Goal: Obtain resource: Download file/media

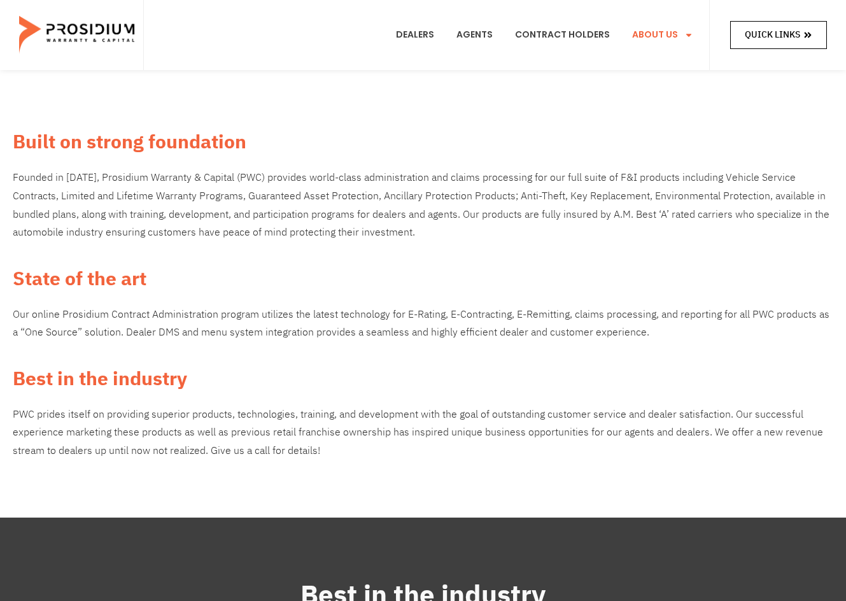
click at [769, 34] on span "Quick Links" at bounding box center [772, 35] width 55 height 16
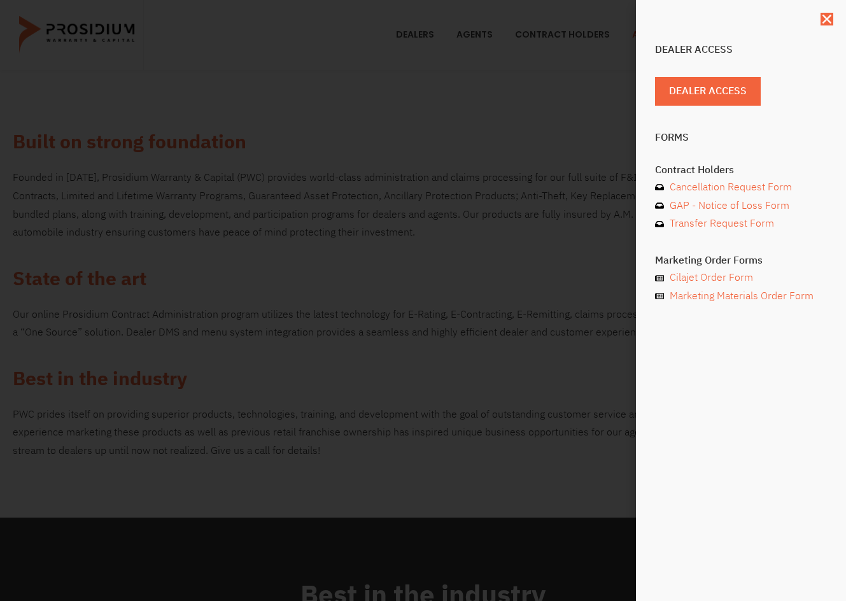
click at [418, 168] on div "Dealer Access Dealer Access Forms Contract Holders Cancellation Request Form GA…" at bounding box center [423, 300] width 846 height 601
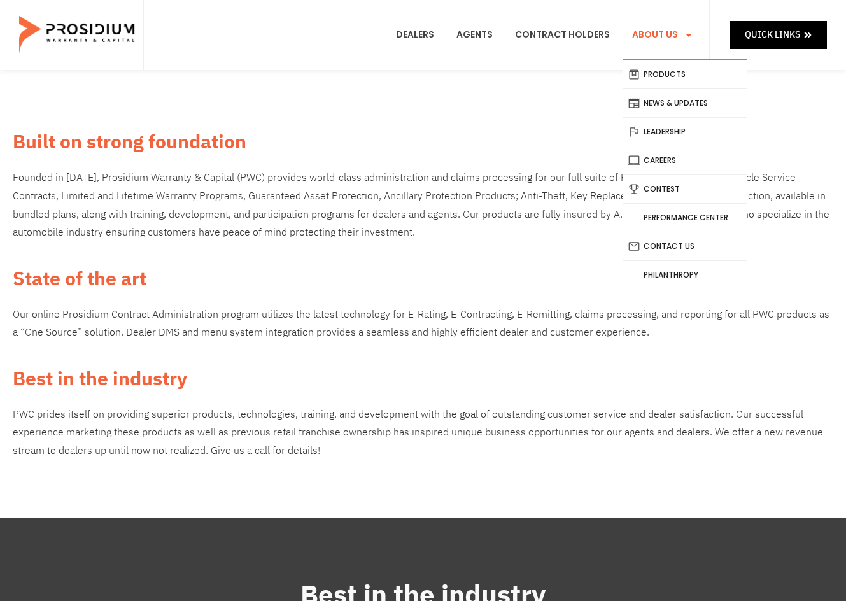
click at [653, 48] on link "About Us" at bounding box center [663, 34] width 80 height 47
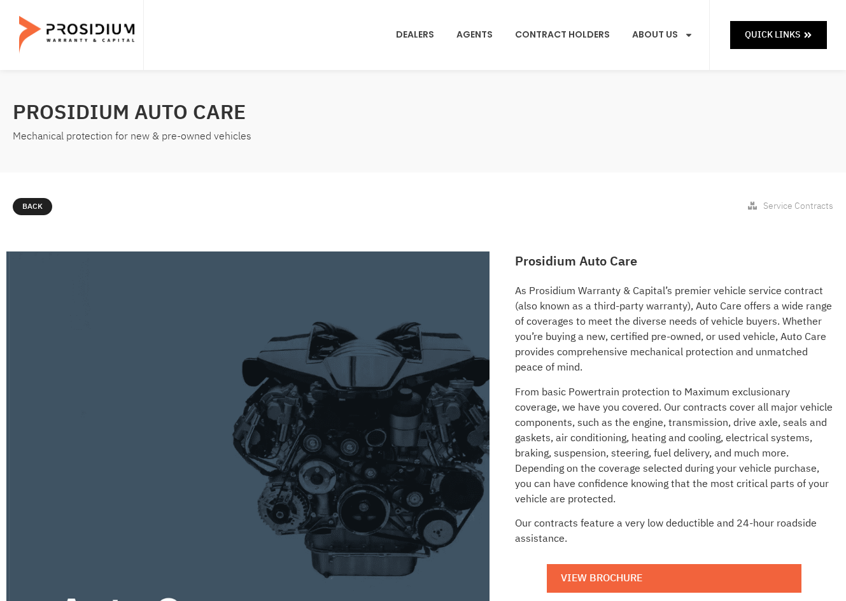
click at [741, 135] on div at bounding box center [632, 121] width 417 height 62
click at [643, 145] on div at bounding box center [632, 121] width 417 height 62
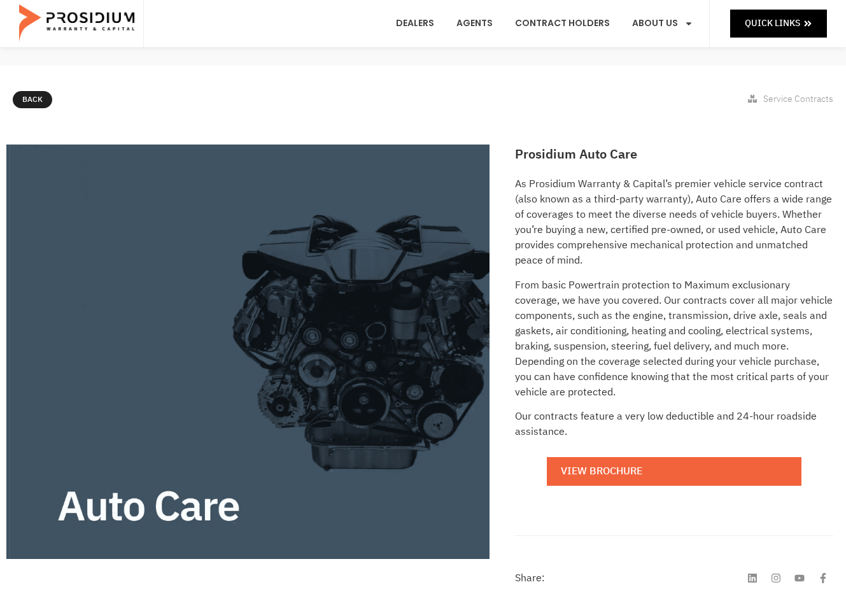
scroll to position [127, 0]
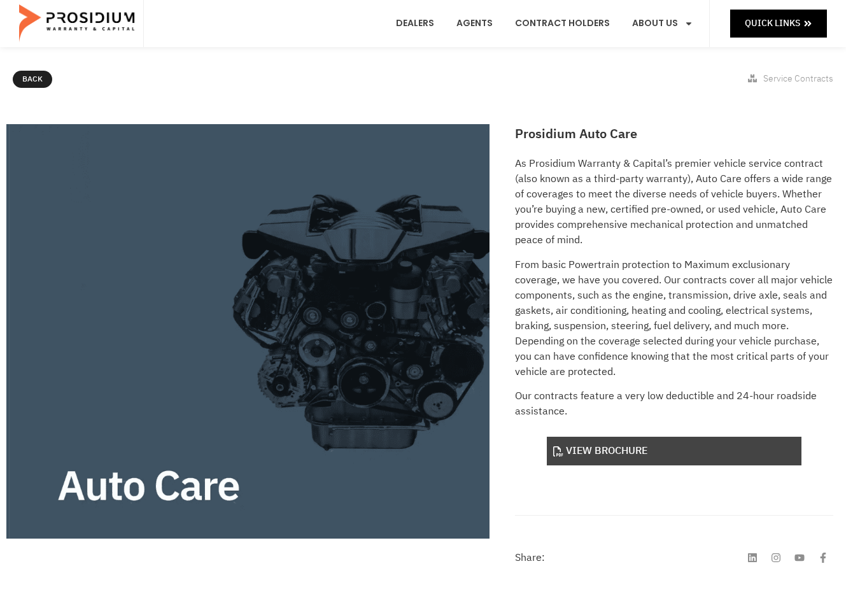
click at [590, 446] on link "View Brochure" at bounding box center [674, 451] width 255 height 29
